Goal: Transaction & Acquisition: Purchase product/service

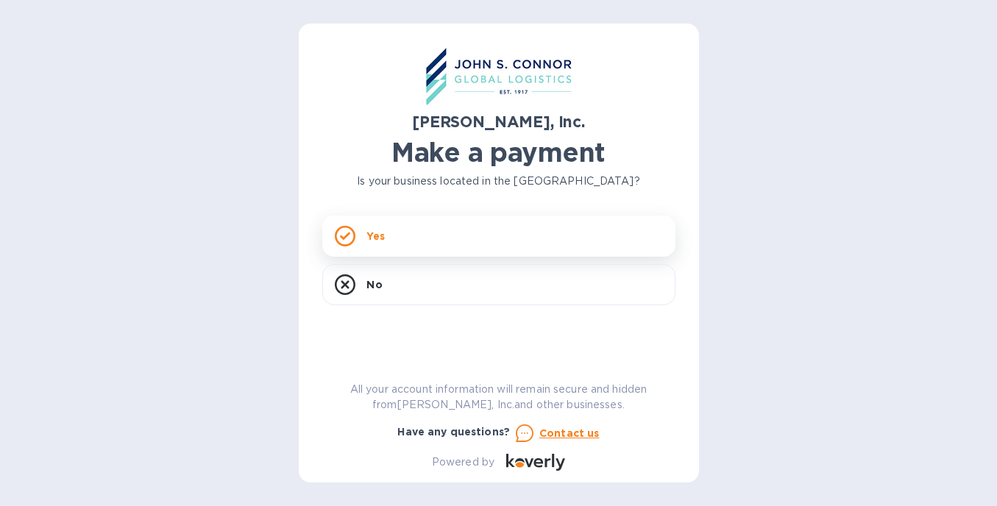
click at [375, 247] on div "Yes" at bounding box center [498, 236] width 353 height 41
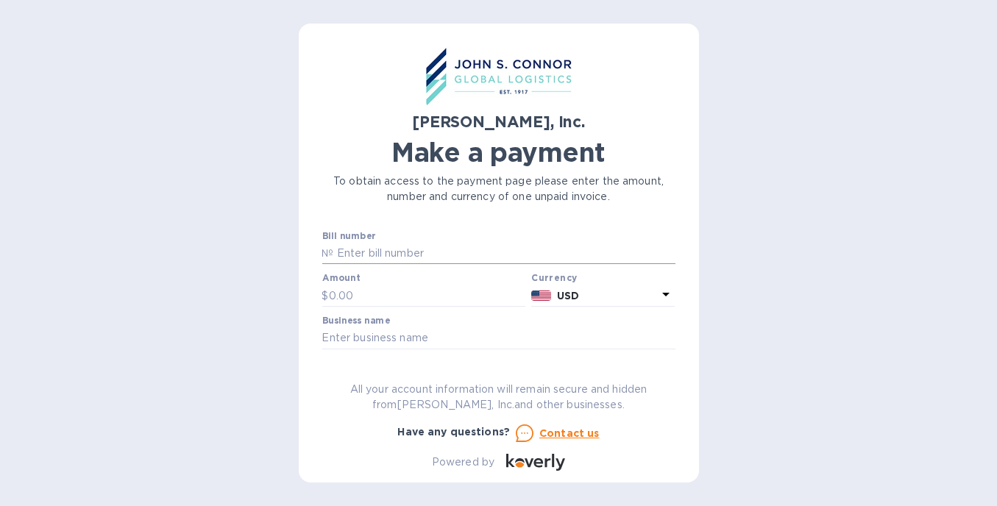
click at [505, 250] on input "text" at bounding box center [504, 254] width 341 height 22
paste input "S25BENI05410/A"
type input "S25BENI05410/A"
click at [581, 327] on input "text" at bounding box center [498, 338] width 353 height 22
type input "Endpoint Sourcing LLC"
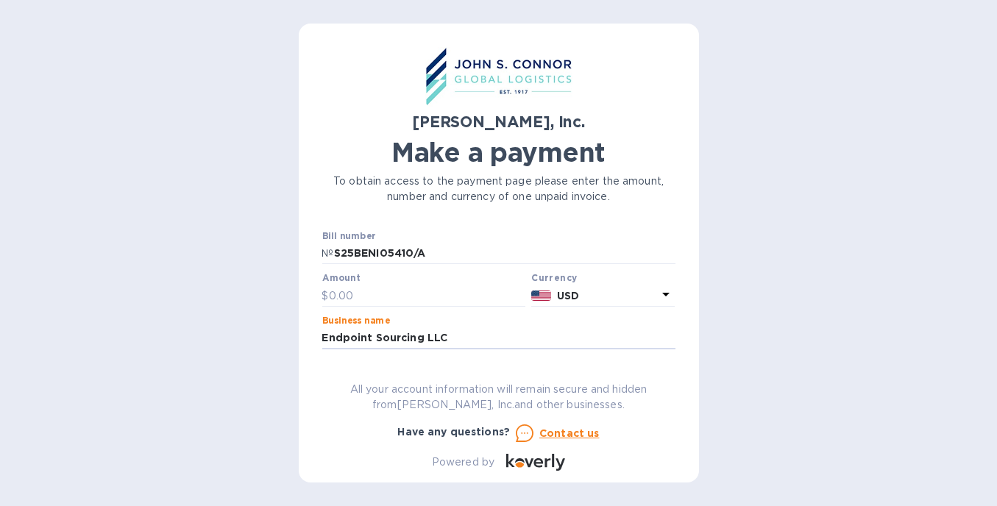
click at [413, 309] on div at bounding box center [424, 308] width 204 height 3
click at [410, 299] on input "text" at bounding box center [427, 296] width 197 height 22
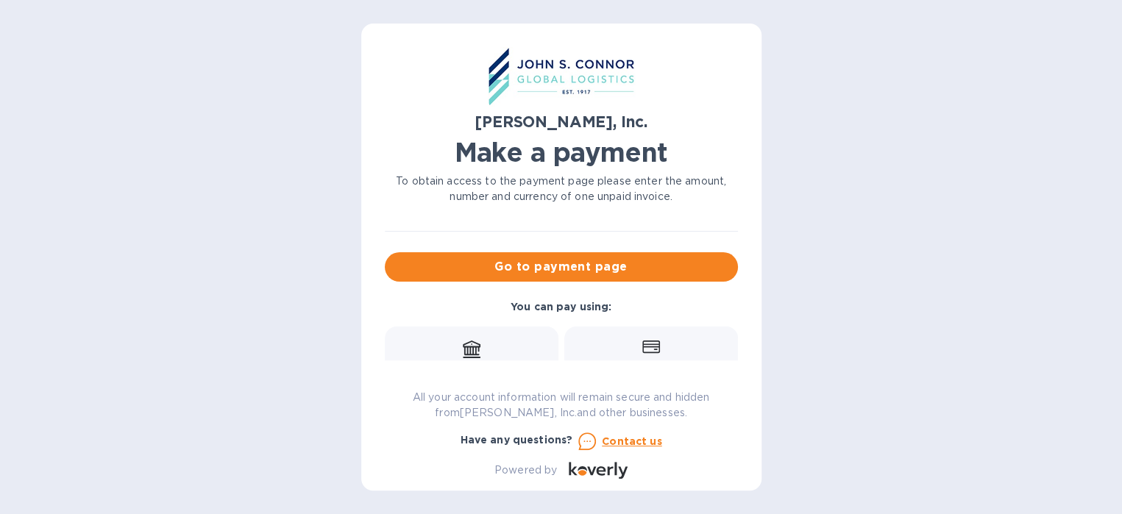
scroll to position [115, 0]
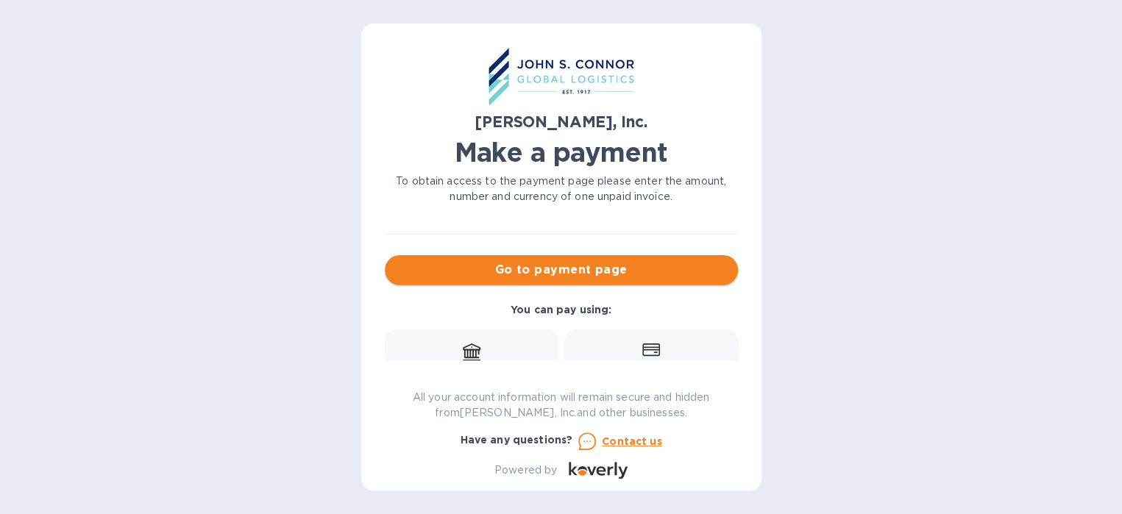
type input "33,762.52"
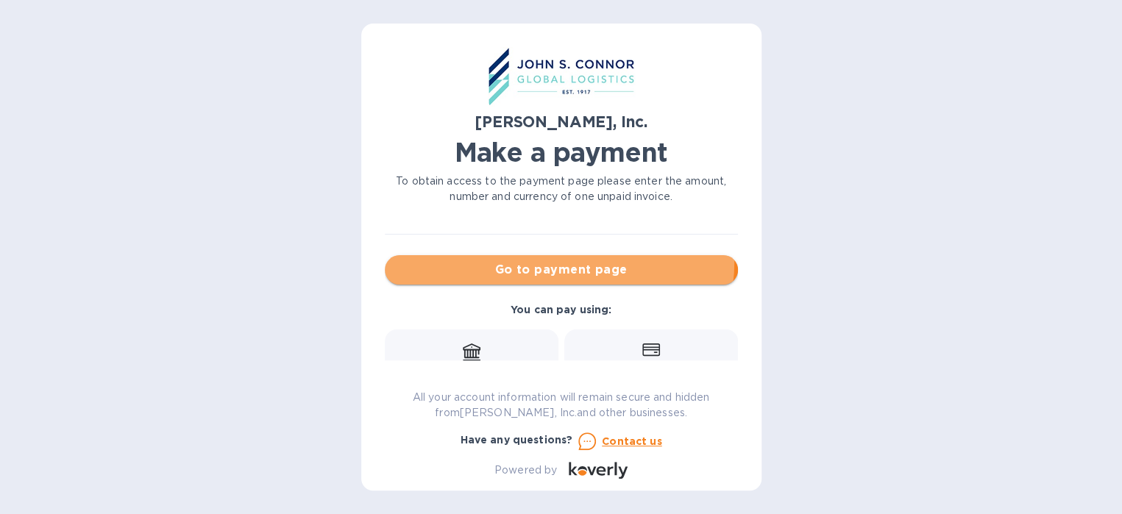
click at [552, 261] on span "Go to payment page" at bounding box center [562, 270] width 330 height 18
